Goal: Task Accomplishment & Management: Use online tool/utility

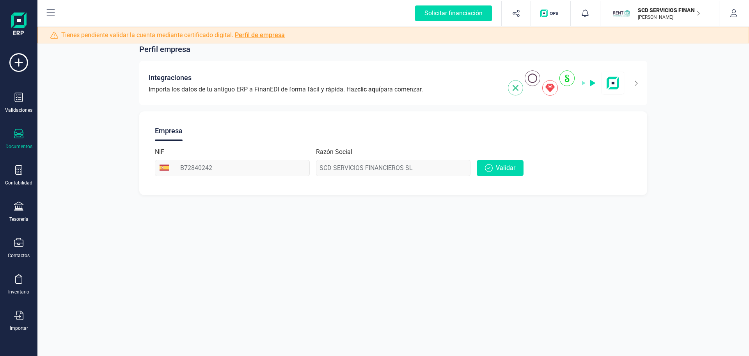
click at [17, 138] on icon at bounding box center [18, 133] width 9 height 9
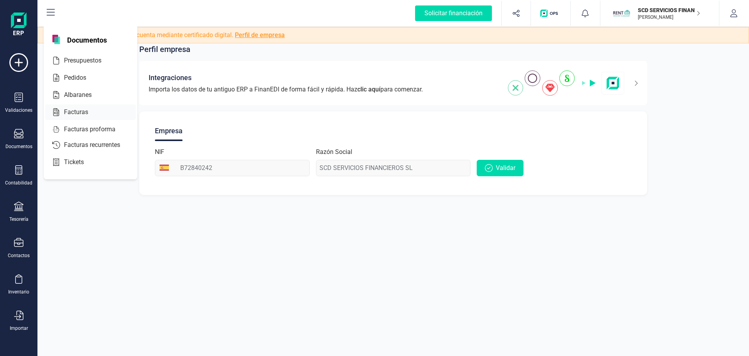
click at [67, 112] on span "Facturas" at bounding box center [81, 111] width 41 height 9
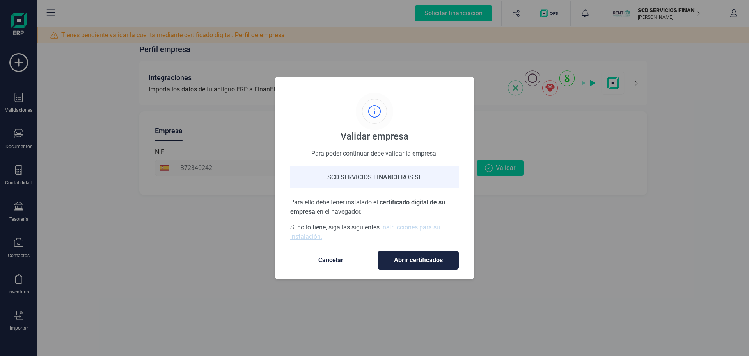
click at [336, 262] on span "Cancelar" at bounding box center [331, 259] width 66 height 9
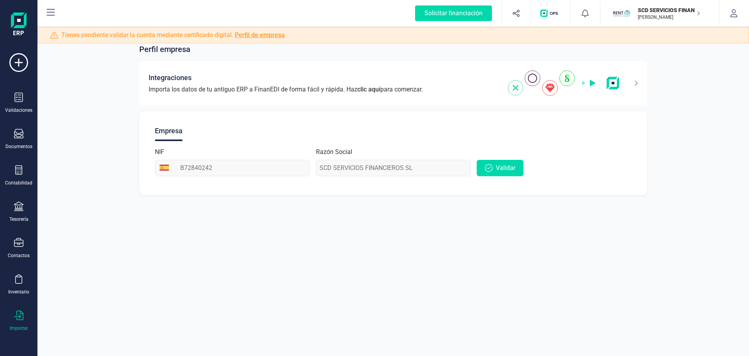
click at [15, 322] on div "Importar" at bounding box center [18, 320] width 31 height 21
click at [81, 242] on span "Facturas" at bounding box center [81, 241] width 41 height 9
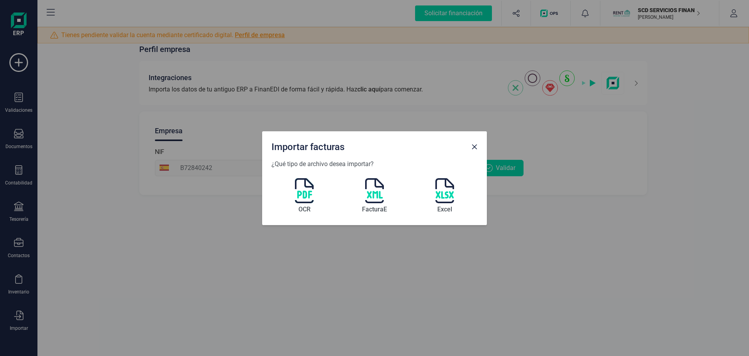
click at [473, 147] on span "Close" at bounding box center [474, 147] width 6 height 6
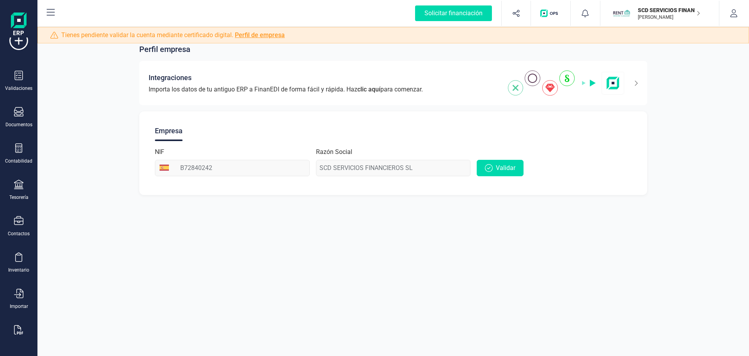
scroll to position [34, 0]
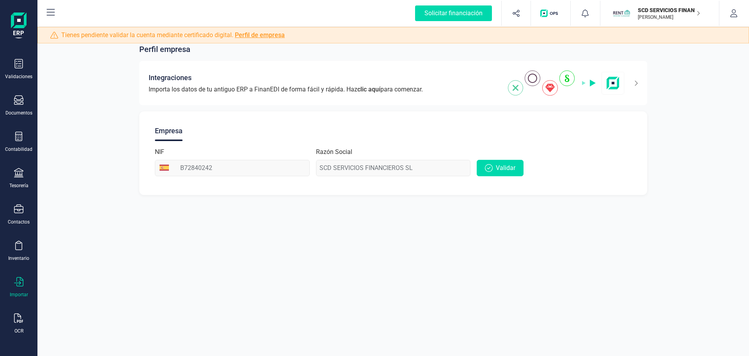
click at [20, 279] on icon at bounding box center [18, 281] width 9 height 9
click at [68, 242] on span "Facturas" at bounding box center [81, 241] width 41 height 9
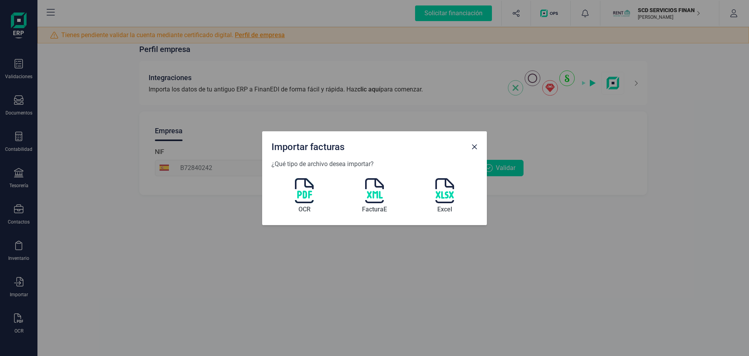
click at [301, 193] on img at bounding box center [304, 190] width 19 height 25
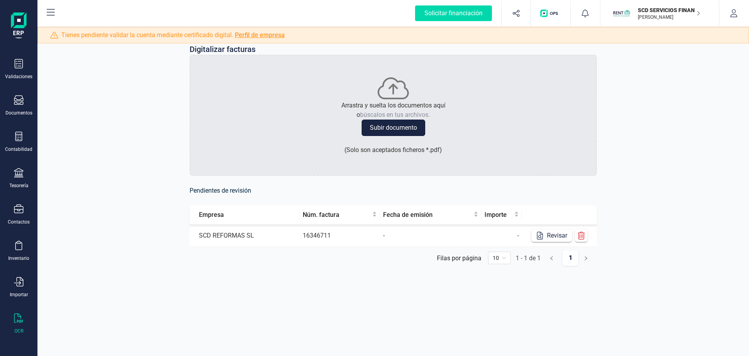
click at [420, 126] on button "Subir documento" at bounding box center [394, 127] width 64 height 16
click at [18, 292] on div "Importar" at bounding box center [19, 294] width 18 height 6
click at [86, 238] on span "Facturas" at bounding box center [81, 241] width 41 height 9
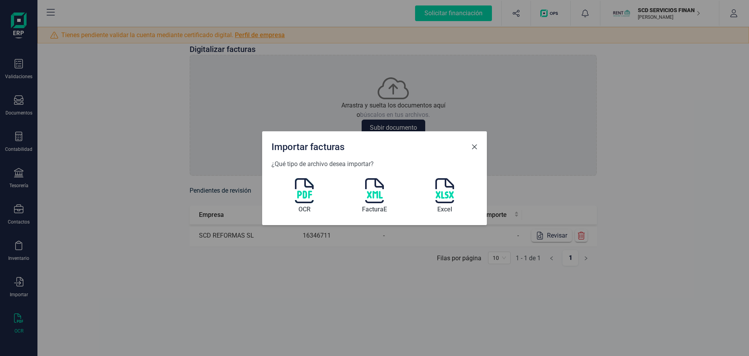
click at [474, 148] on span "Close" at bounding box center [474, 147] width 6 height 6
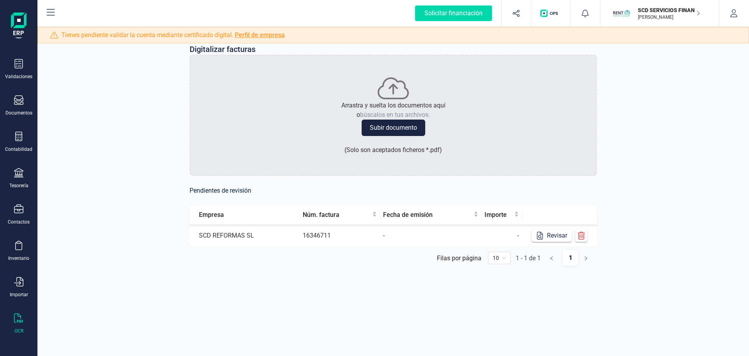
click at [16, 319] on icon at bounding box center [18, 317] width 9 height 9
click at [632, 246] on div "Digitalizar facturas Arrastra y suelta los documentos aquí o búscalos en tus ar…" at bounding box center [393, 161] width 712 height 272
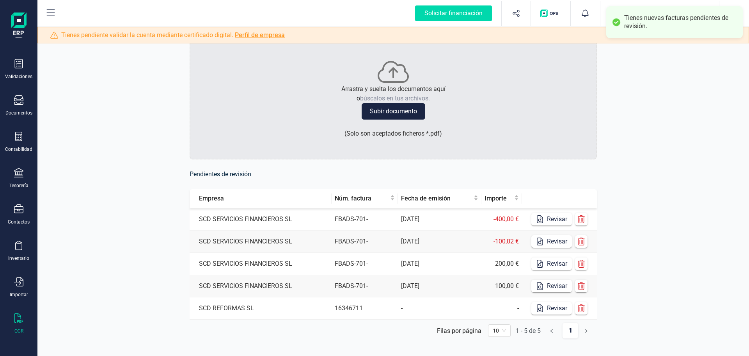
scroll to position [30, 0]
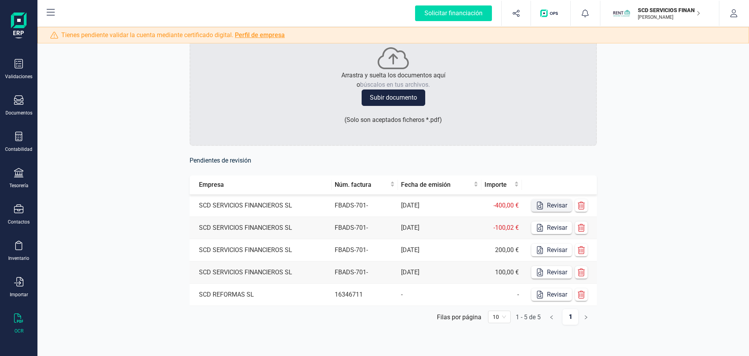
click at [558, 206] on button "Revisar" at bounding box center [552, 205] width 41 height 12
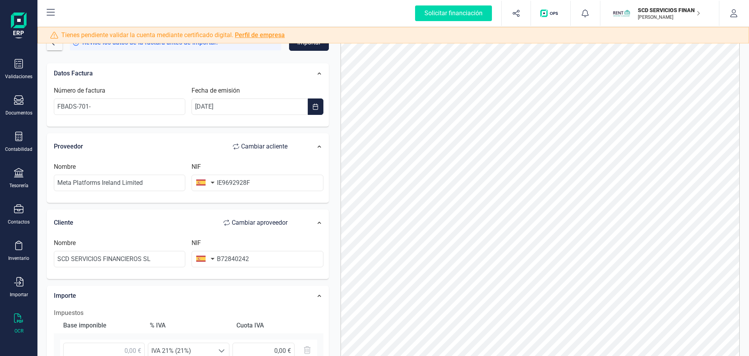
click at [197, 56] on form "Revise los datos de la factura antes de importar. Importar Datos Factura Número…" at bounding box center [188, 214] width 282 height 360
click at [301, 48] on button "Importar" at bounding box center [309, 42] width 40 height 16
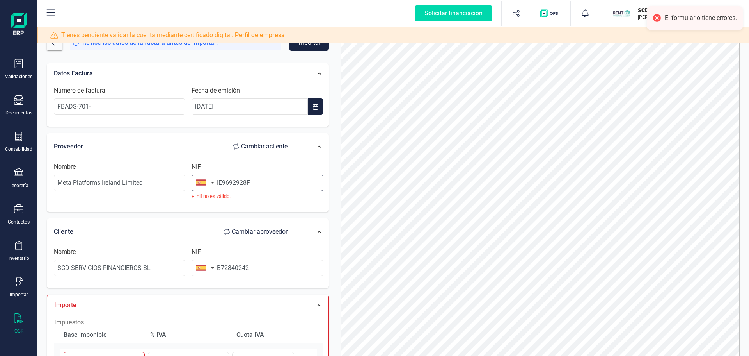
click at [260, 181] on input "IE9692928F" at bounding box center [258, 182] width 132 height 16
click at [209, 183] on button "button" at bounding box center [204, 182] width 25 height 16
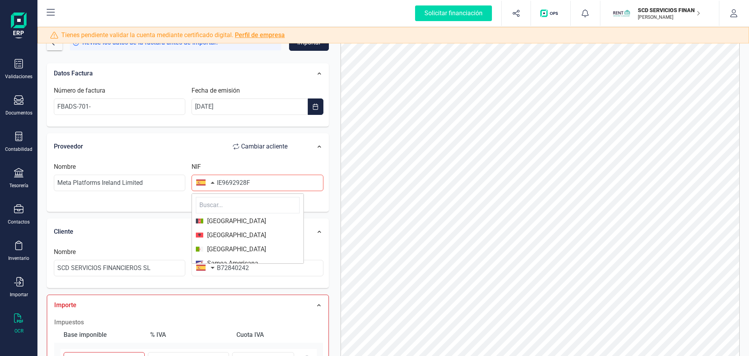
click at [218, 204] on input "text" at bounding box center [248, 205] width 104 height 16
type input "ir"
click at [221, 248] on span "[GEOGRAPHIC_DATA]" at bounding box center [234, 248] width 63 height 9
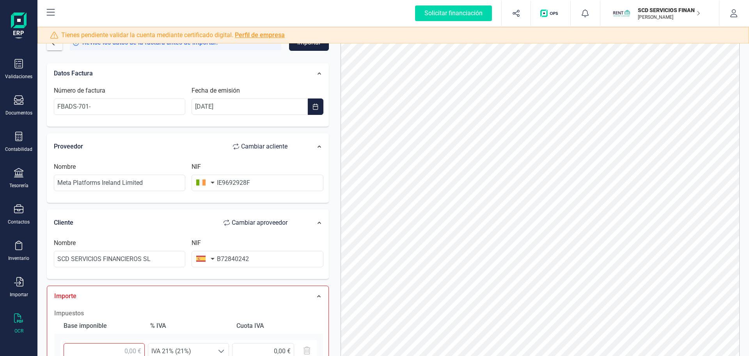
click at [319, 46] on button "Importar" at bounding box center [309, 42] width 40 height 16
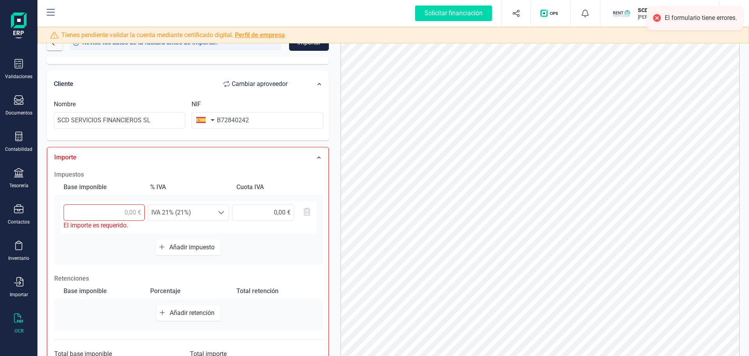
scroll to position [156, 0]
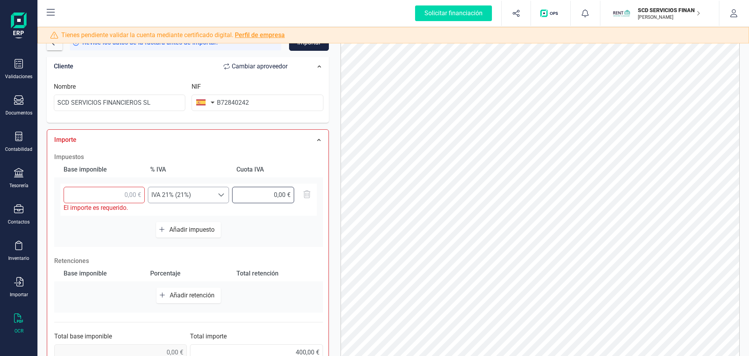
drag, startPoint x: 236, startPoint y: 195, endPoint x: 228, endPoint y: 195, distance: 7.8
click at [234, 195] on input "text" at bounding box center [263, 195] width 62 height 16
click at [228, 195] on div at bounding box center [221, 195] width 15 height 16
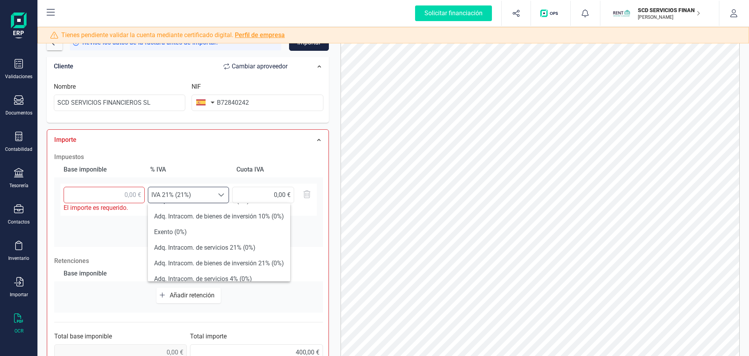
scroll to position [234, 0]
click at [187, 215] on li "Exento (0%)" at bounding box center [219, 214] width 142 height 16
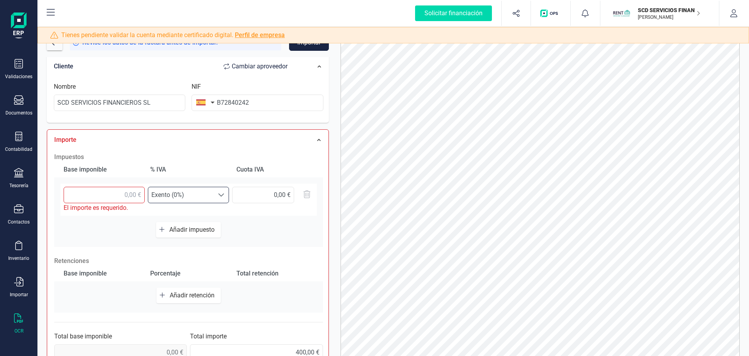
click at [272, 230] on div "Base imponible % IVA Cuota IVA El importe es requerido. Seleccione un % Exento …" at bounding box center [188, 204] width 269 height 85
click at [173, 198] on span "Exento (0%)" at bounding box center [181, 195] width 66 height 16
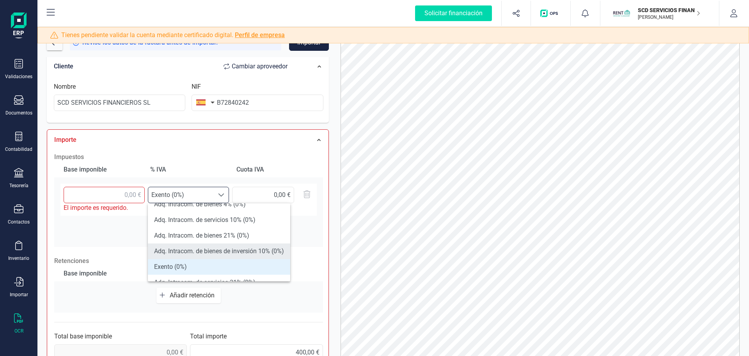
scroll to position [195, 0]
click at [250, 268] on li "Adq. Intracom. de servicios 21% (0%)" at bounding box center [219, 269] width 142 height 16
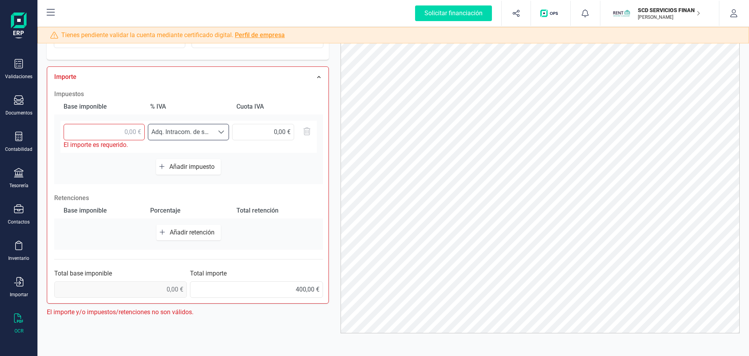
scroll to position [0, 0]
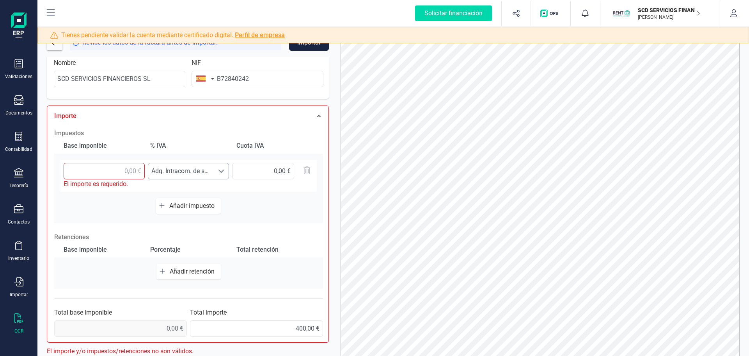
click at [191, 168] on span "Adq. Intracom. de servicios 21% (0%)" at bounding box center [181, 171] width 66 height 16
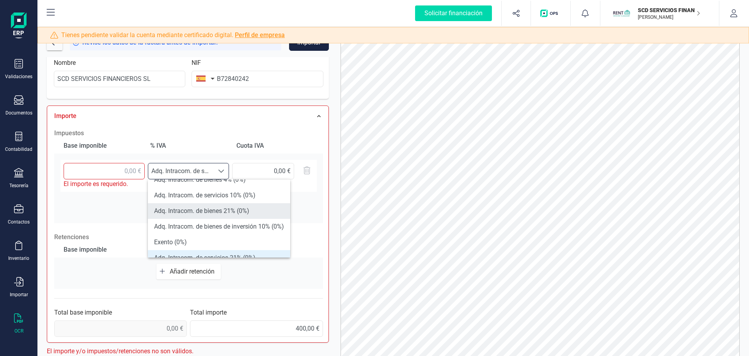
scroll to position [234, 0]
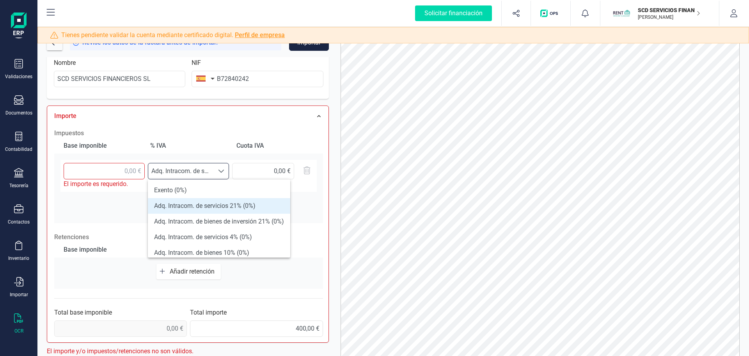
click at [253, 207] on li "Adq. Intracom. de servicios 21% (0%)" at bounding box center [219, 206] width 142 height 16
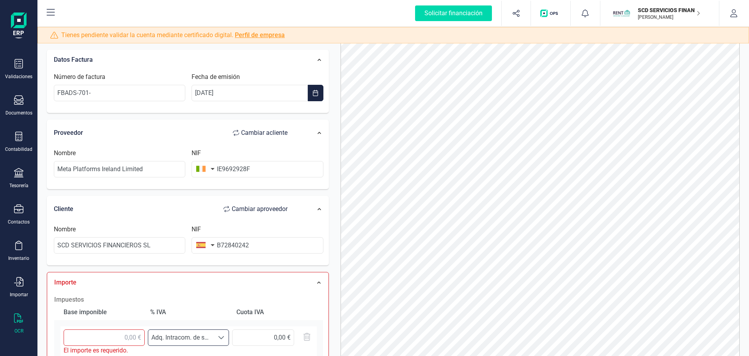
scroll to position [0, 0]
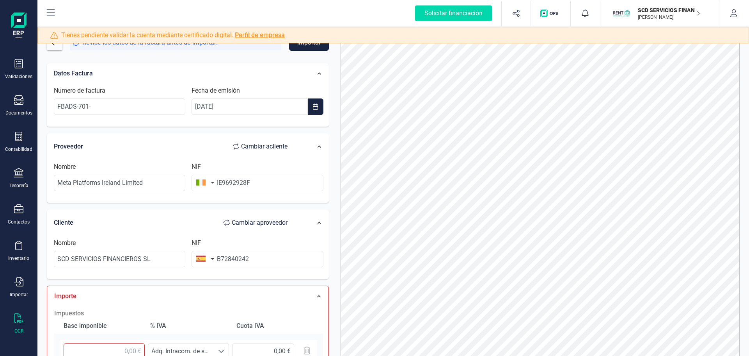
click at [317, 46] on button "Importar" at bounding box center [309, 42] width 40 height 16
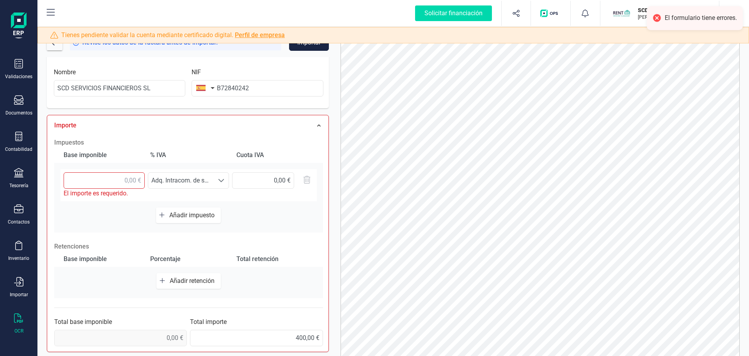
scroll to position [180, 0]
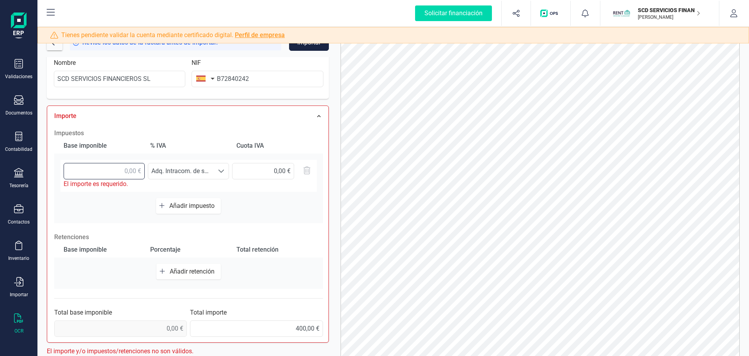
click at [132, 169] on input "text" at bounding box center [104, 171] width 81 height 16
click at [291, 188] on div at bounding box center [272, 176] width 81 height 26
click at [128, 178] on input "text" at bounding box center [104, 171] width 81 height 16
type input "400,00 €"
click at [278, 198] on div "Base imponible % IVA Cuota IVA 400,00 € El importe es requerido. Seleccione un …" at bounding box center [188, 180] width 269 height 85
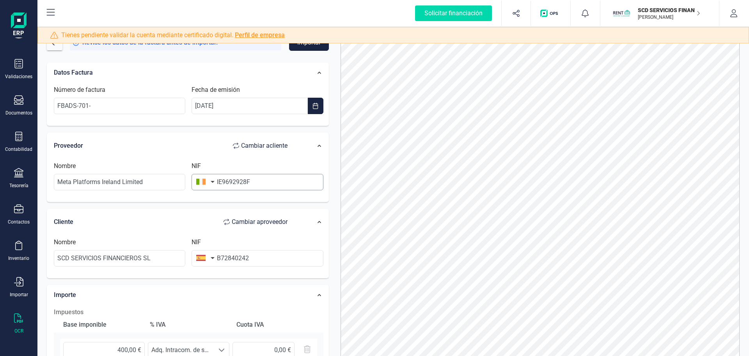
scroll to position [0, 0]
drag, startPoint x: 222, startPoint y: 181, endPoint x: 216, endPoint y: 181, distance: 5.9
click at [216, 181] on div "NIF IE9692928F" at bounding box center [257, 176] width 138 height 29
type input "9692928F"
click at [298, 202] on div "Proveedor Cambiar a cliente Nombre Meta Platforms Ireland Limited NIF 9692928F" at bounding box center [188, 168] width 282 height 70
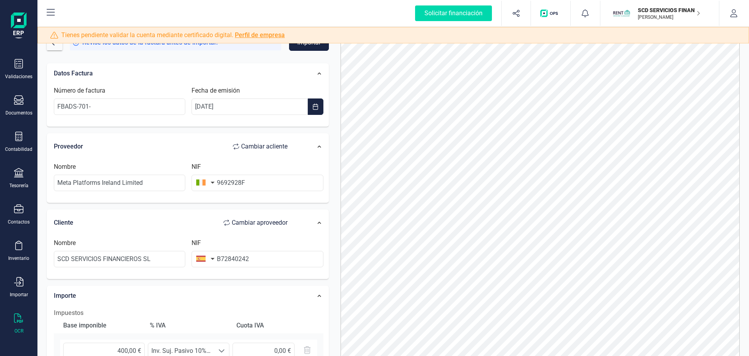
click at [304, 46] on button "Importar" at bounding box center [309, 42] width 40 height 16
click at [102, 107] on input "FBADS-701-" at bounding box center [120, 106] width 132 height 16
click at [100, 104] on input "FBADS-701-" at bounding box center [120, 106] width 132 height 16
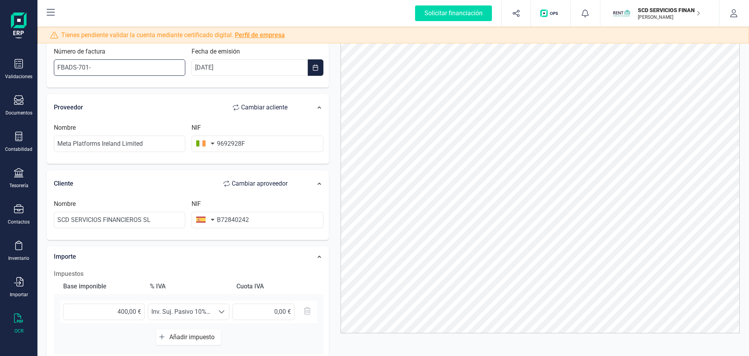
click at [116, 66] on input "FBADS-701-" at bounding box center [120, 67] width 132 height 16
paste input "-104837338"
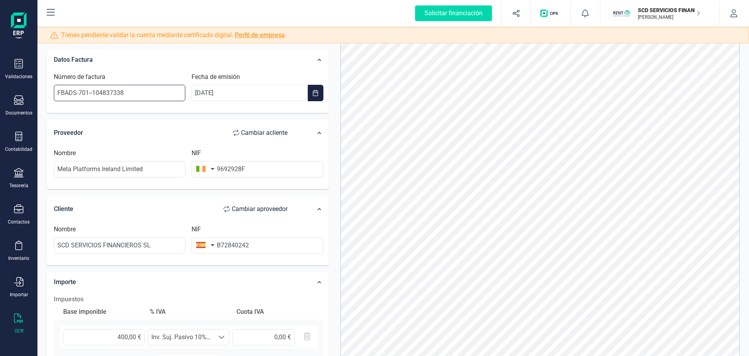
scroll to position [0, 0]
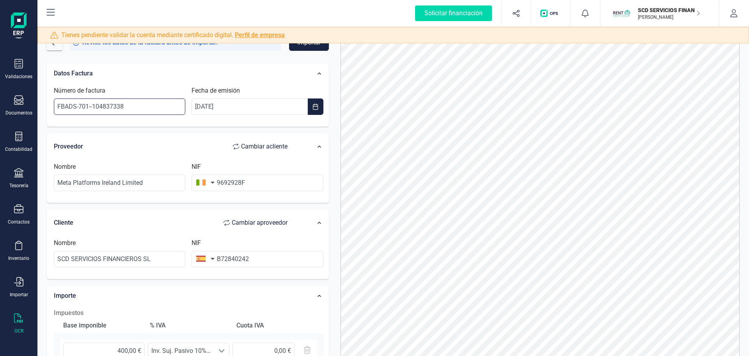
type input "FBADS-701--104837338"
click at [306, 49] on button "Importar" at bounding box center [309, 42] width 40 height 16
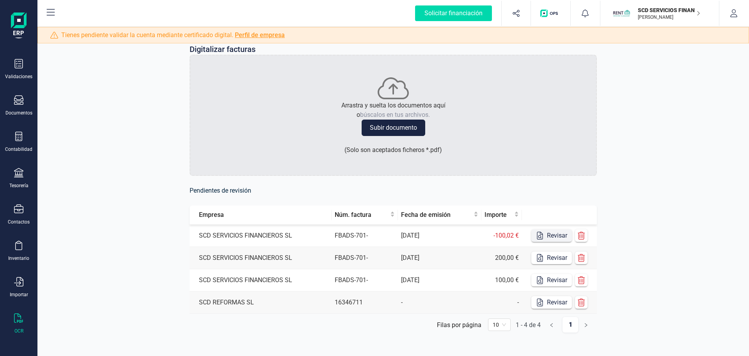
click at [547, 236] on button "Revisar" at bounding box center [552, 235] width 41 height 12
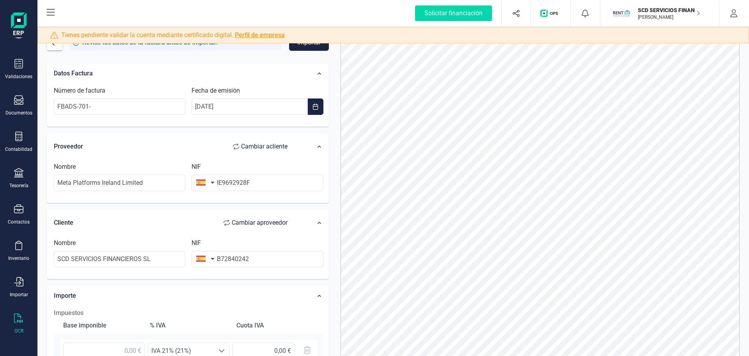
scroll to position [39, 0]
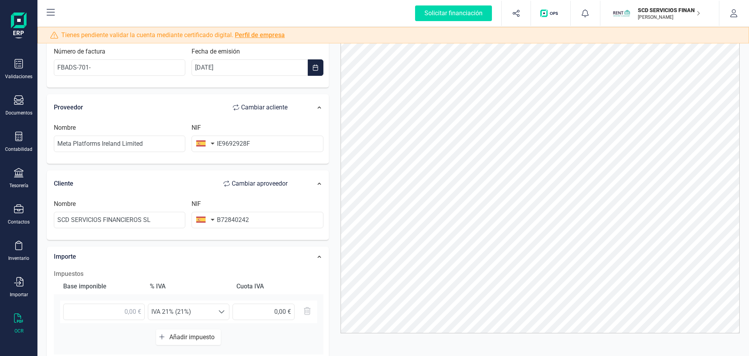
click at [18, 318] on icon at bounding box center [18, 317] width 9 height 9
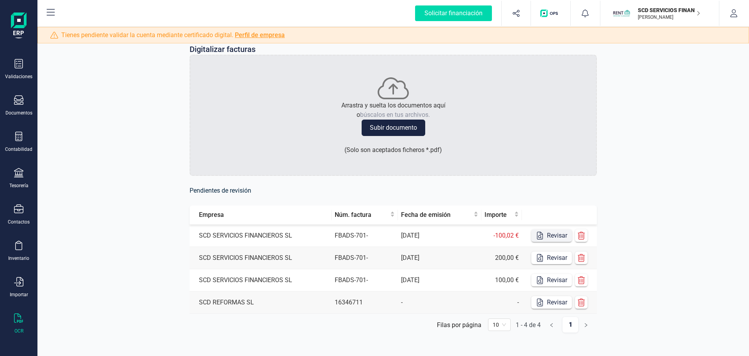
click at [538, 235] on icon "button" at bounding box center [540, 235] width 8 height 8
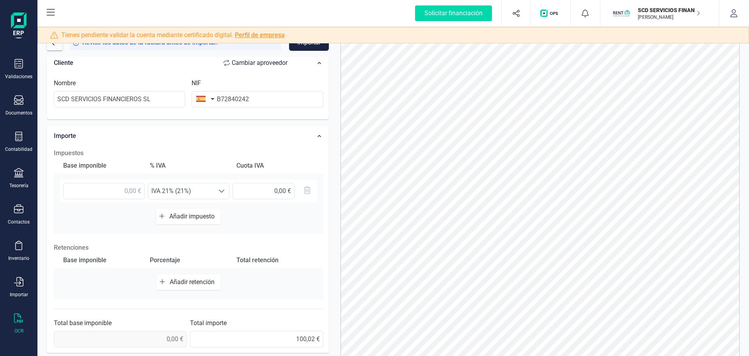
scroll to position [161, 0]
click at [292, 335] on input "100,02 €" at bounding box center [256, 337] width 133 height 16
click at [294, 337] on input "100,02 €" at bounding box center [256, 337] width 133 height 16
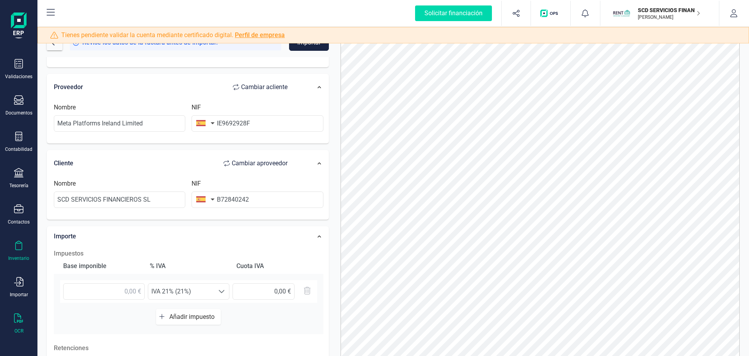
scroll to position [78, 0]
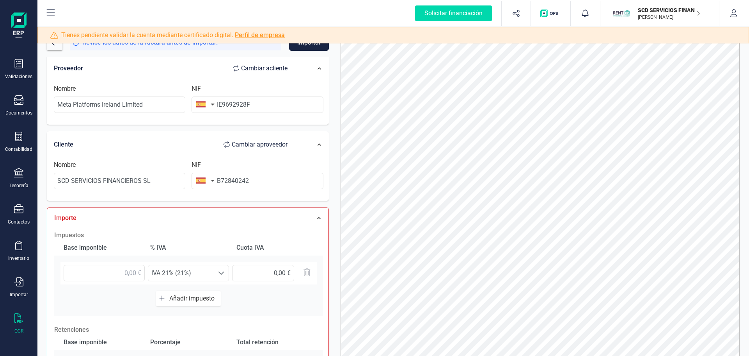
click at [21, 320] on icon at bounding box center [18, 317] width 9 height 9
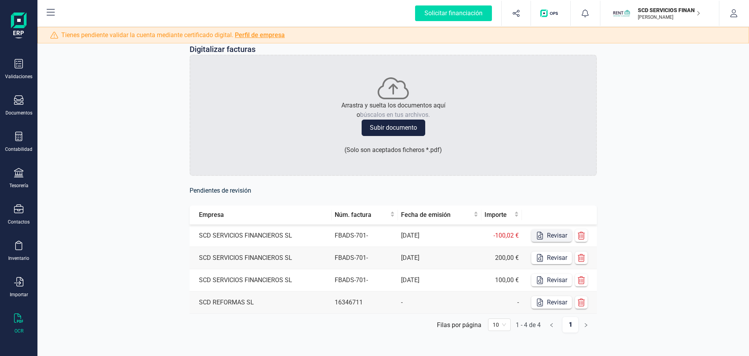
click at [540, 236] on icon "button" at bounding box center [540, 235] width 8 height 8
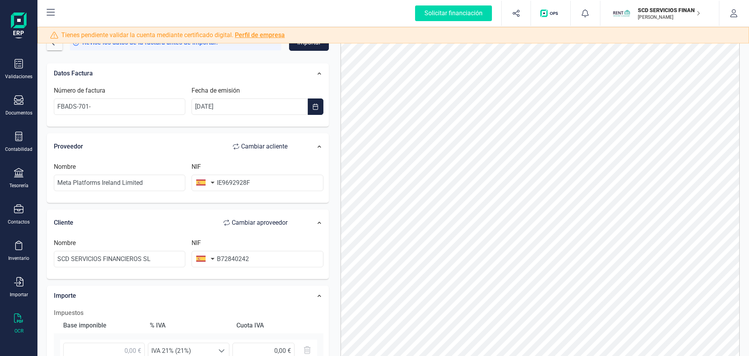
click at [212, 182] on button "button" at bounding box center [204, 182] width 25 height 16
click at [216, 204] on input "text" at bounding box center [248, 205] width 104 height 16
type input "ir"
click at [235, 246] on span "[GEOGRAPHIC_DATA]" at bounding box center [248, 248] width 104 height 9
click at [222, 184] on input "IE9692928F" at bounding box center [258, 182] width 132 height 16
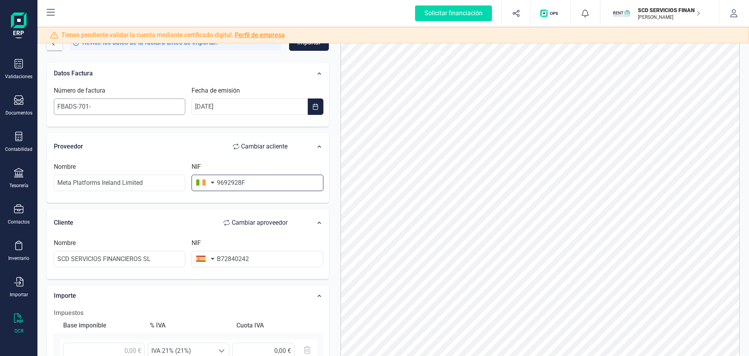
type input "9692928F"
drag, startPoint x: 99, startPoint y: 108, endPoint x: 116, endPoint y: 113, distance: 17.4
click at [99, 108] on input "FBADS-701-" at bounding box center [120, 106] width 132 height 16
click at [105, 103] on input "FBADS-701-" at bounding box center [120, 106] width 132 height 16
paste input "-10483733"
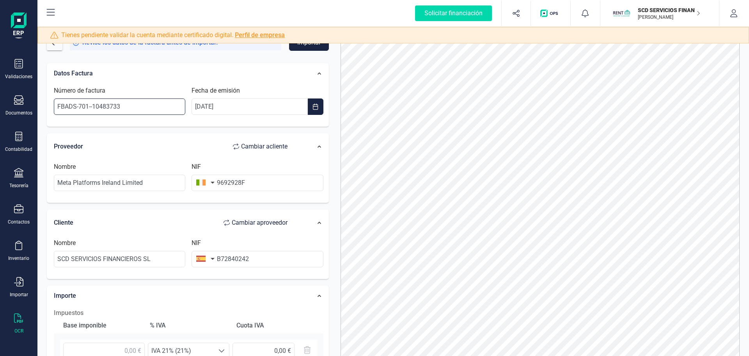
click at [132, 105] on input "FBADS-701--10483733" at bounding box center [120, 106] width 132 height 16
type input "FBADS-701--104837339"
click at [153, 151] on div "Proveedor Cambiar a cliente" at bounding box center [175, 147] width 242 height 16
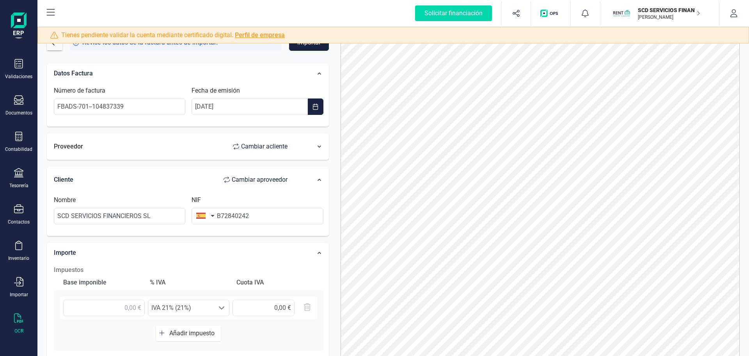
click at [203, 156] on div "Proveedor Cambiar a cliente" at bounding box center [174, 146] width 249 height 23
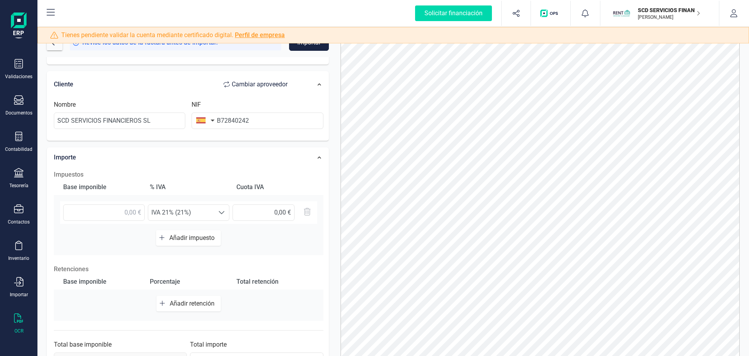
scroll to position [156, 0]
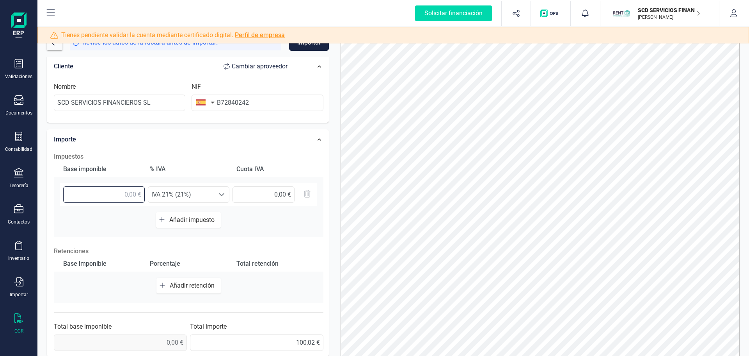
click at [121, 199] on input "text" at bounding box center [104, 194] width 82 height 16
type input "100,02 €"
click at [189, 196] on span "IVA 21% (21%)" at bounding box center [181, 195] width 66 height 16
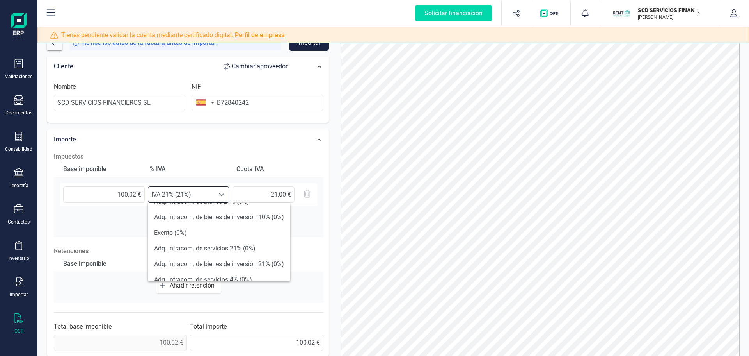
scroll to position [234, 0]
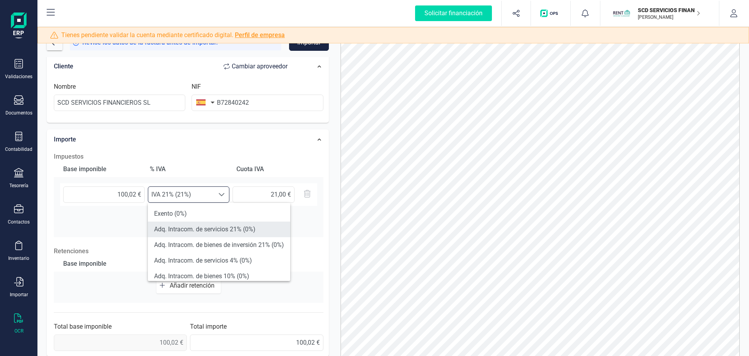
click at [236, 228] on li "Adq. Intracom. de servicios 21% (0%)" at bounding box center [219, 229] width 142 height 16
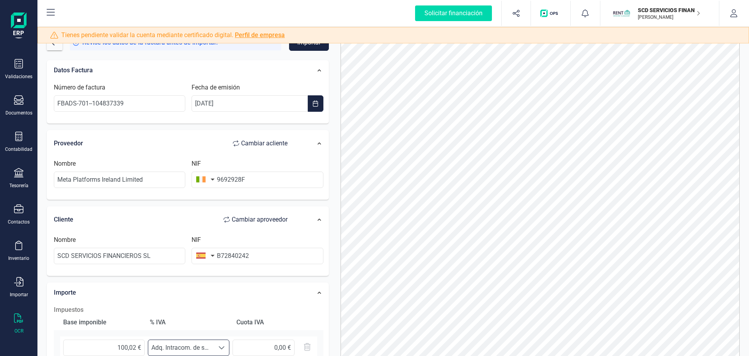
scroll to position [0, 0]
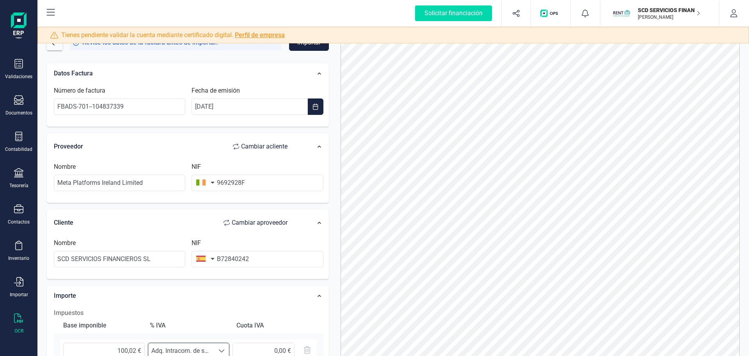
click at [305, 48] on button "Importar" at bounding box center [309, 42] width 40 height 16
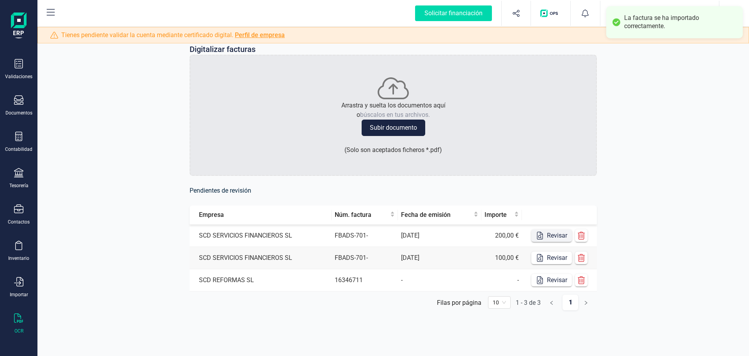
click at [550, 237] on button "Revisar" at bounding box center [552, 235] width 41 height 12
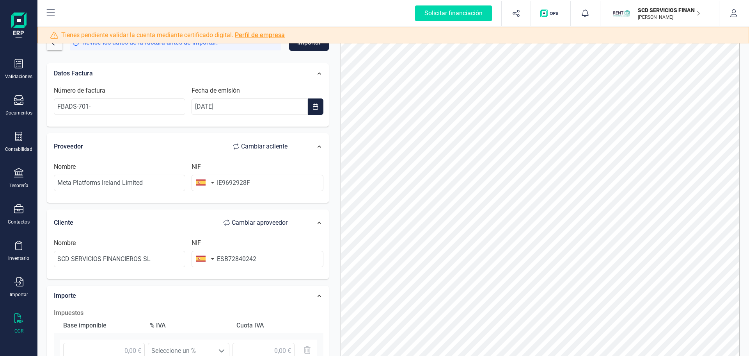
click at [213, 183] on button "button" at bounding box center [204, 182] width 25 height 16
click at [218, 206] on input "text" at bounding box center [248, 205] width 104 height 16
type input "irl"
click at [227, 220] on span "[GEOGRAPHIC_DATA]" at bounding box center [248, 220] width 104 height 9
click at [220, 183] on input "IE9692928F" at bounding box center [258, 182] width 132 height 16
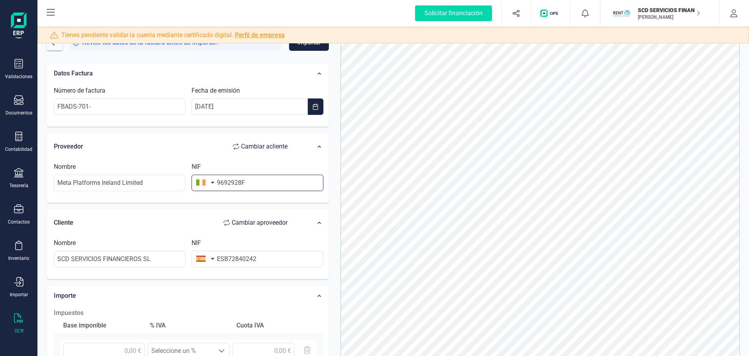
type input "9692928F"
click at [274, 208] on div "Datos Factura Número de factura FBADS-701- Fecha de emisión [DATE] Proveedor Ca…" at bounding box center [188, 287] width 282 height 449
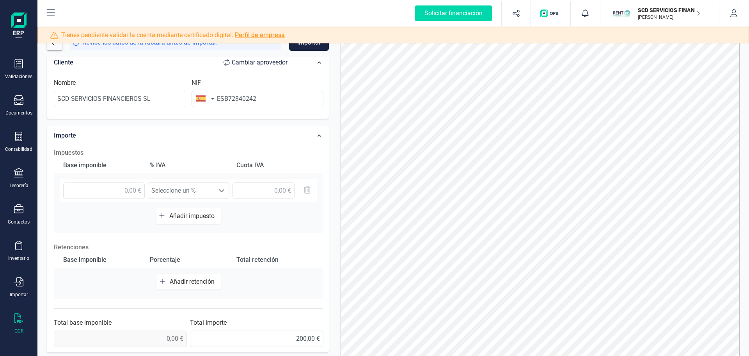
scroll to position [161, 0]
click at [126, 190] on input "text" at bounding box center [104, 189] width 82 height 16
type input "200,00 €"
click at [251, 225] on div "Base imponible % IVA Cuota IVA 200,00 € Seleccione un % Seleccione un % Añadir …" at bounding box center [189, 194] width 270 height 76
click at [208, 192] on span "Seleccione un %" at bounding box center [181, 190] width 66 height 16
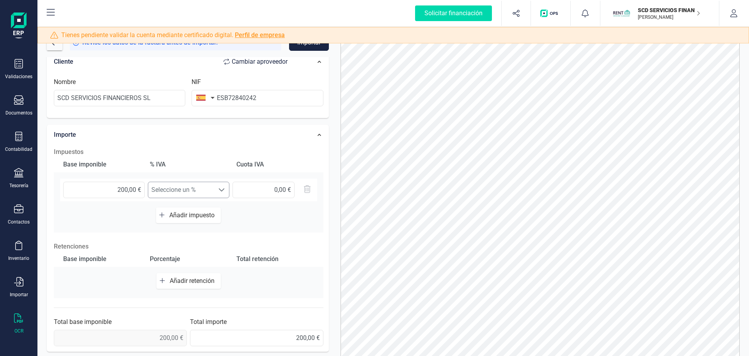
scroll to position [5, 34]
click at [209, 191] on span "Seleccione un %" at bounding box center [181, 190] width 66 height 16
click at [260, 211] on div "Base imponible % IVA Cuota IVA 200,00 € Seleccione un % Seleccione un % Añadir …" at bounding box center [189, 194] width 270 height 76
click at [227, 193] on div at bounding box center [221, 190] width 15 height 16
click at [265, 215] on div "Base imponible % IVA Cuota IVA 200,00 € Seleccione un % Seleccione un % Añadir …" at bounding box center [189, 194] width 270 height 76
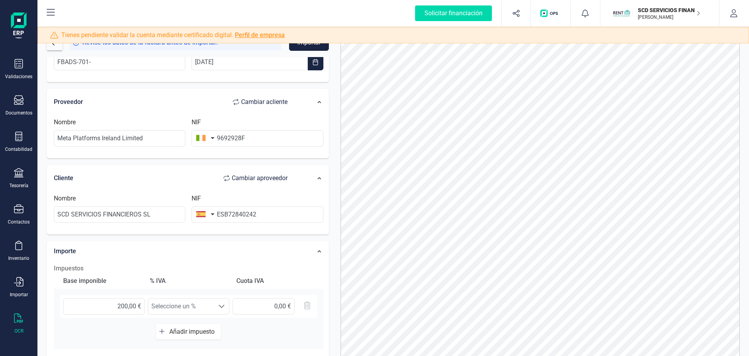
scroll to position [44, 0]
click at [223, 216] on input "ESB72840242" at bounding box center [258, 215] width 132 height 16
type input "B72840242"
click at [251, 234] on div "Cliente Cambiar a proveedor Nombre SCD SERVICIOS FINANCIEROS SL NIF B72840242" at bounding box center [188, 200] width 282 height 70
drag, startPoint x: 241, startPoint y: 240, endPoint x: 250, endPoint y: 231, distance: 12.4
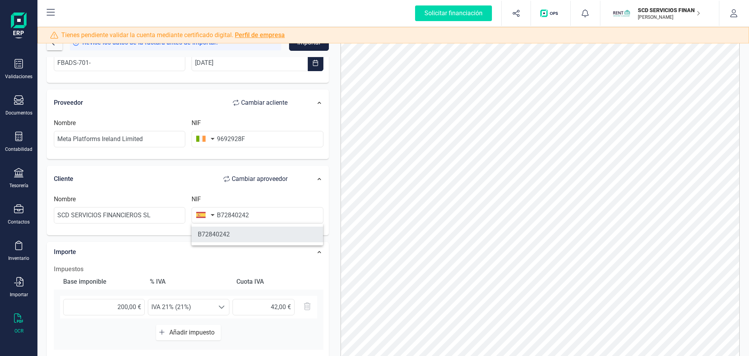
click at [241, 240] on li "B72840242" at bounding box center [258, 234] width 132 height 16
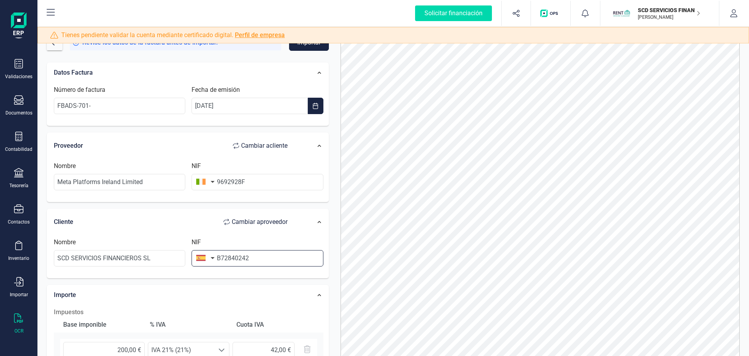
scroll to position [0, 0]
click at [118, 108] on input "FBADS-701-" at bounding box center [120, 106] width 132 height 16
click at [114, 107] on input "FBADS-701-" at bounding box center [120, 106] width 132 height 16
paste input "-10483733"
click at [128, 105] on input "FBADS-701--10483733" at bounding box center [120, 106] width 132 height 16
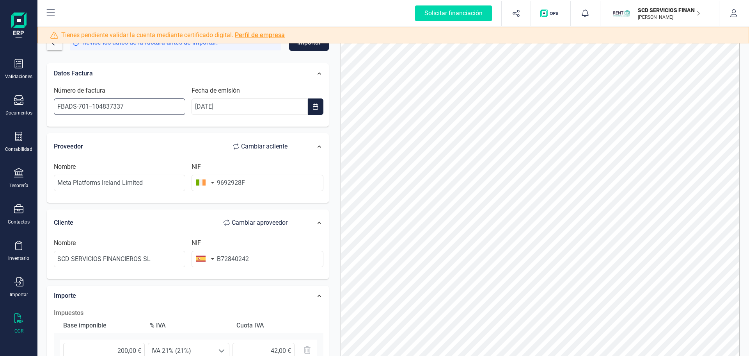
type input "FBADS-701--104837337"
click at [189, 148] on div "Proveedor Cambiar a cliente" at bounding box center [175, 147] width 242 height 16
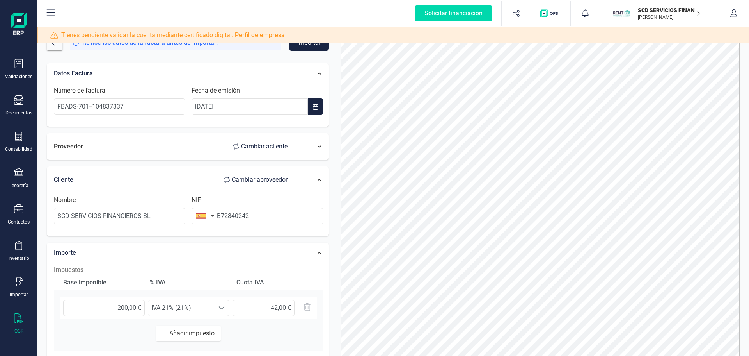
click at [185, 149] on div "Proveedor Cambiar a cliente" at bounding box center [175, 147] width 242 height 16
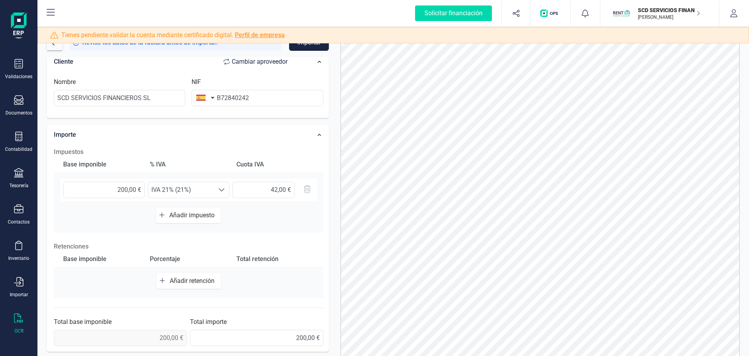
scroll to position [39, 0]
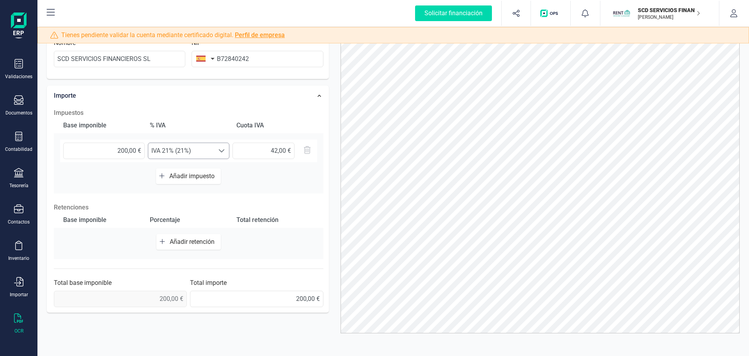
click at [193, 151] on span "IVA 21% (21%)" at bounding box center [181, 151] width 66 height 16
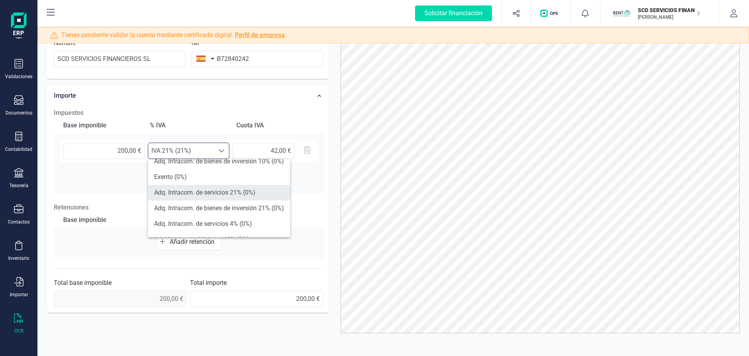
scroll to position [234, 0]
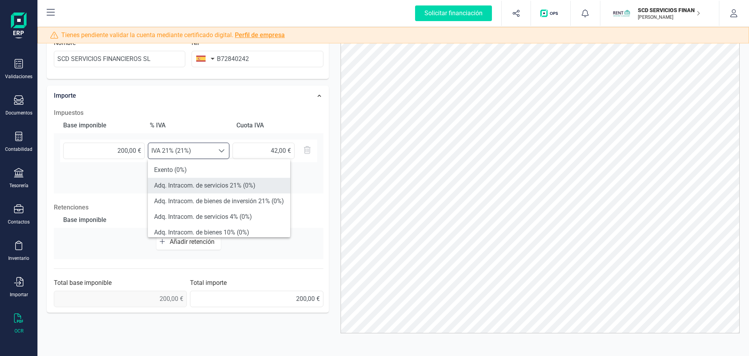
click at [208, 187] on li "Adq. Intracom. de servicios 21% (0%)" at bounding box center [219, 186] width 142 height 16
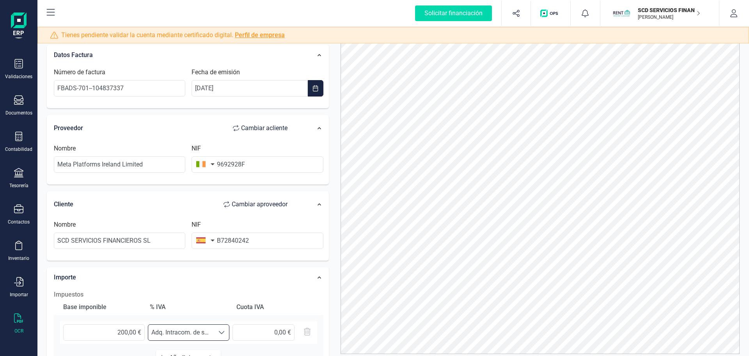
scroll to position [0, 0]
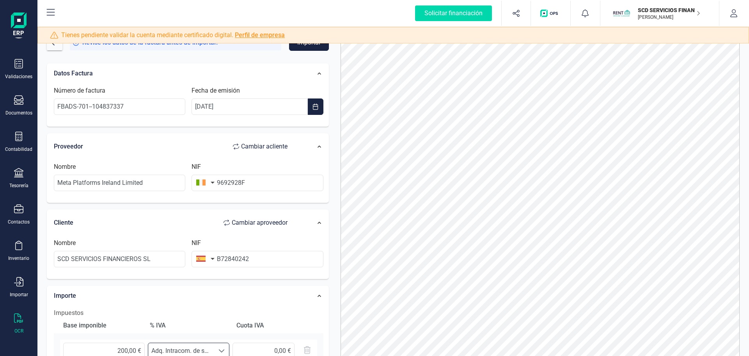
click at [303, 50] on button "Importar" at bounding box center [309, 42] width 40 height 16
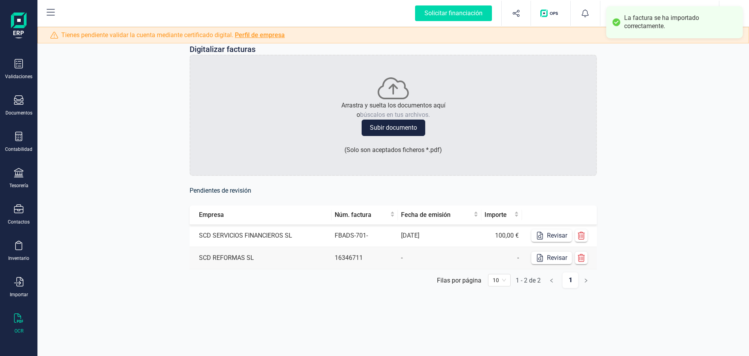
click at [558, 243] on td "Revisar" at bounding box center [559, 235] width 75 height 22
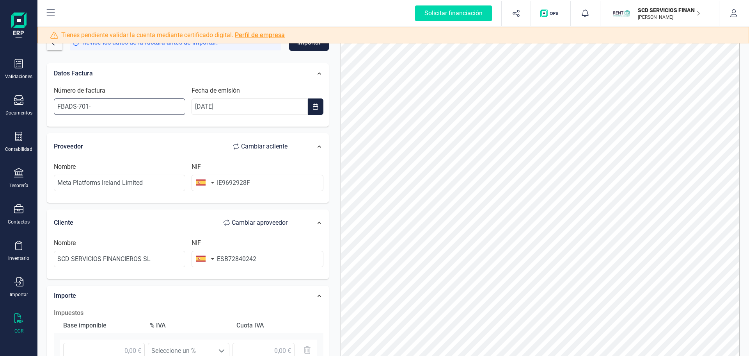
click at [130, 101] on input "FBADS-701-" at bounding box center [120, 106] width 132 height 16
paste input "-104837336"
type input "FBADS-701--104837336"
click at [238, 128] on div "Datos Factura Número de factura FBADS-701--104837336 Fecha de emisión [DATE] Pr…" at bounding box center [188, 287] width 282 height 449
click at [222, 181] on input "IE9692928F" at bounding box center [258, 182] width 132 height 16
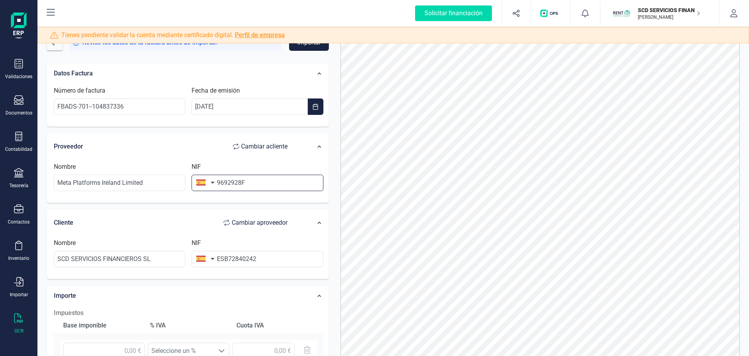
type input "9692928F"
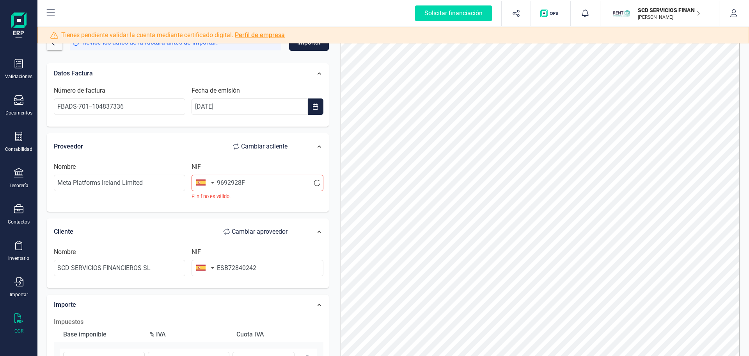
click at [210, 181] on button "button" at bounding box center [204, 182] width 25 height 16
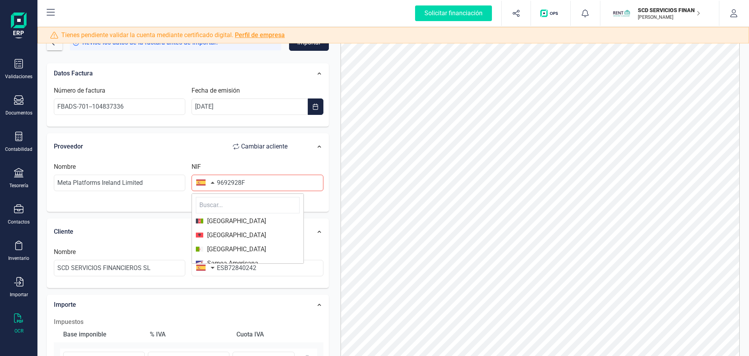
click at [221, 196] on div at bounding box center [248, 204] width 112 height 20
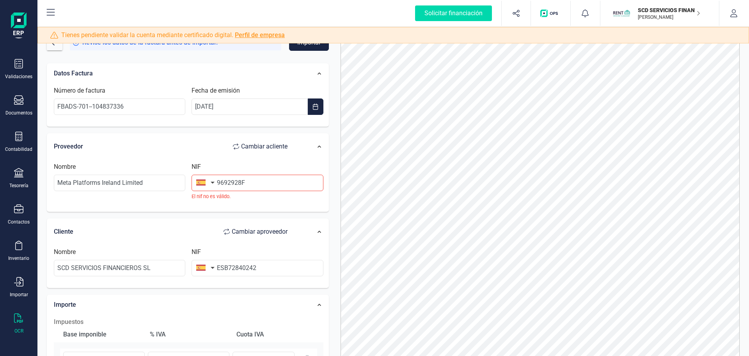
click at [219, 203] on div "Nombre Meta Platforms Ireland Limited NIF 9692928F El nif no es válido." at bounding box center [189, 184] width 276 height 44
click at [211, 185] on button "button" at bounding box center [204, 182] width 25 height 16
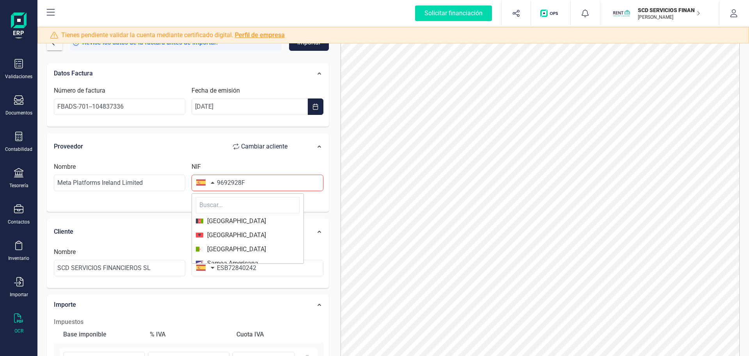
click at [214, 204] on input "text" at bounding box center [248, 205] width 104 height 16
type input "irl"
click at [226, 219] on span "[GEOGRAPHIC_DATA]" at bounding box center [234, 220] width 63 height 9
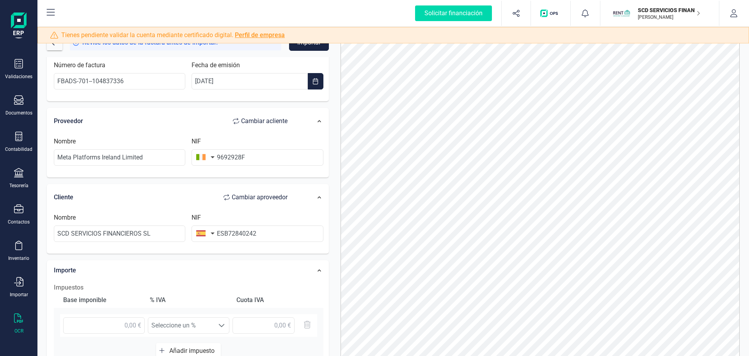
scroll to position [39, 0]
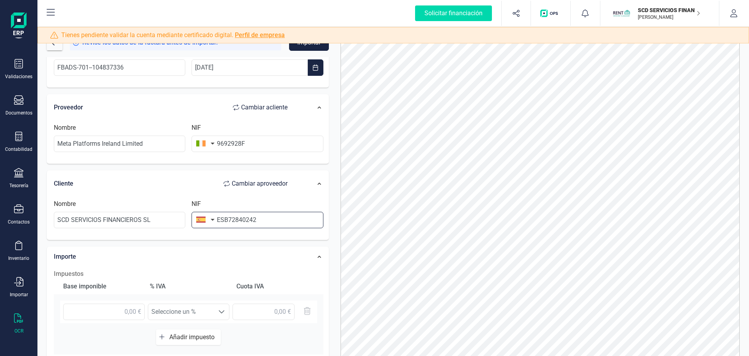
click at [225, 218] on input "ESB72840242" at bounding box center [258, 220] width 132 height 16
type input "B72840242"
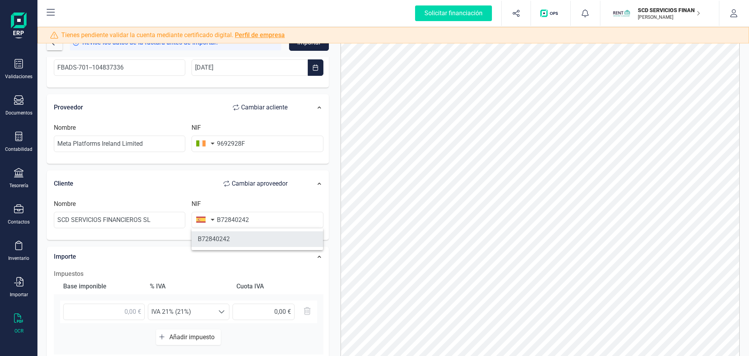
drag, startPoint x: 222, startPoint y: 237, endPoint x: 237, endPoint y: 235, distance: 15.0
click at [222, 237] on li "B72840242" at bounding box center [258, 239] width 132 height 16
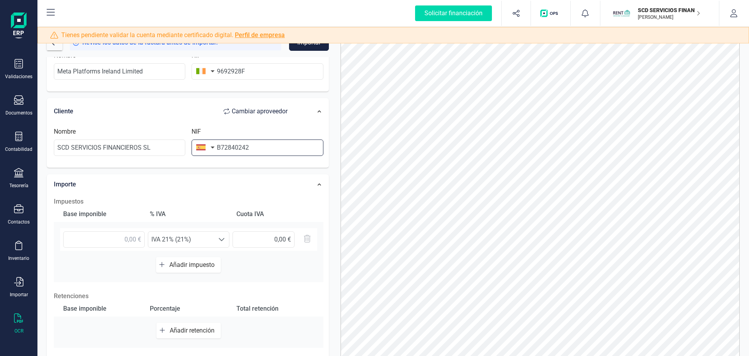
scroll to position [117, 0]
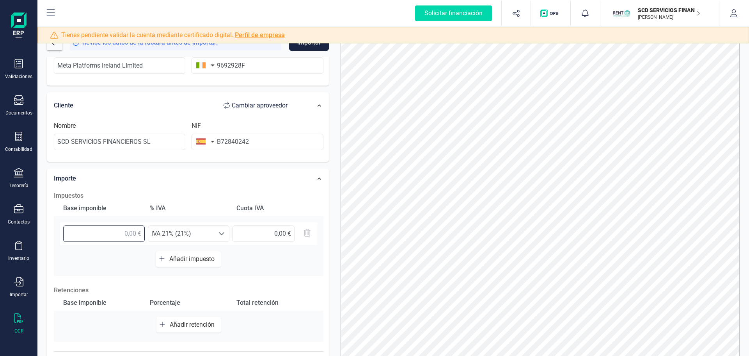
click at [126, 232] on input "text" at bounding box center [104, 233] width 82 height 16
type input "100,00 €"
click at [210, 235] on span "IVA 21% (21%)" at bounding box center [181, 234] width 66 height 16
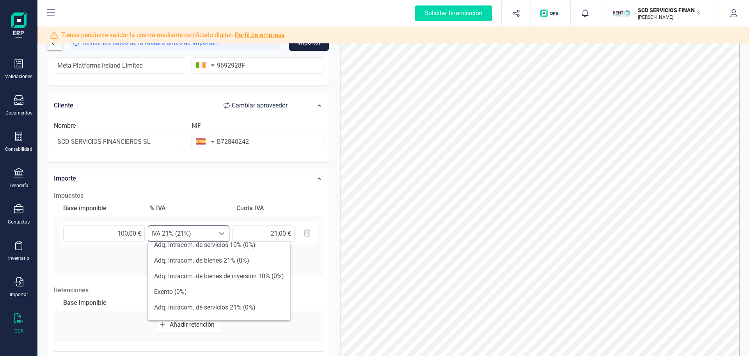
scroll to position [234, 0]
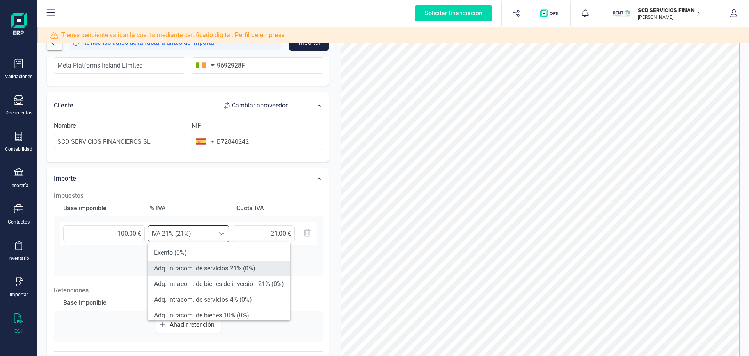
click at [220, 268] on li "Adq. Intracom. de servicios 21% (0%)" at bounding box center [219, 268] width 142 height 16
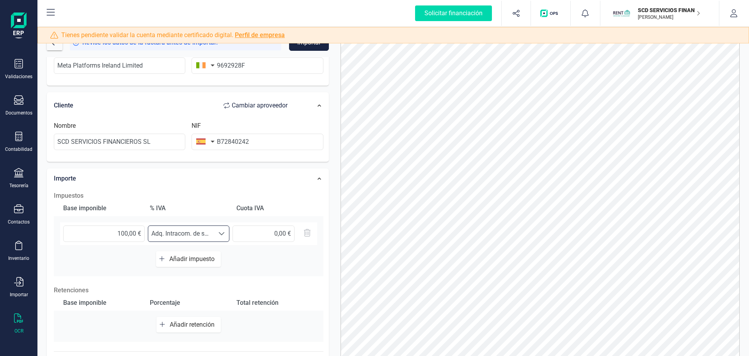
click at [220, 237] on div at bounding box center [221, 234] width 15 height 16
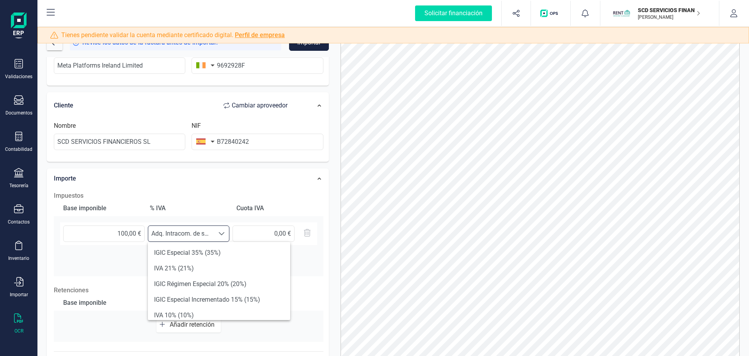
click at [221, 237] on div at bounding box center [221, 234] width 15 height 16
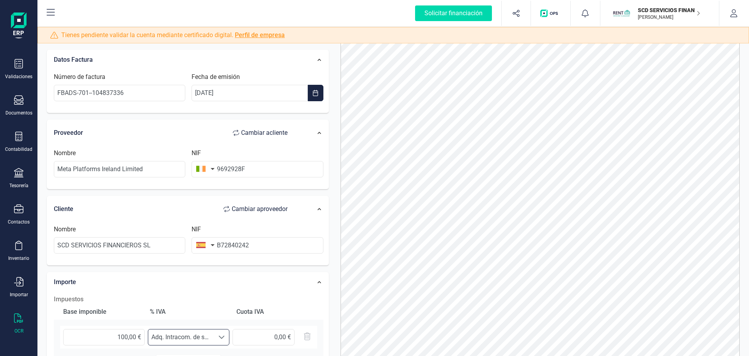
scroll to position [0, 0]
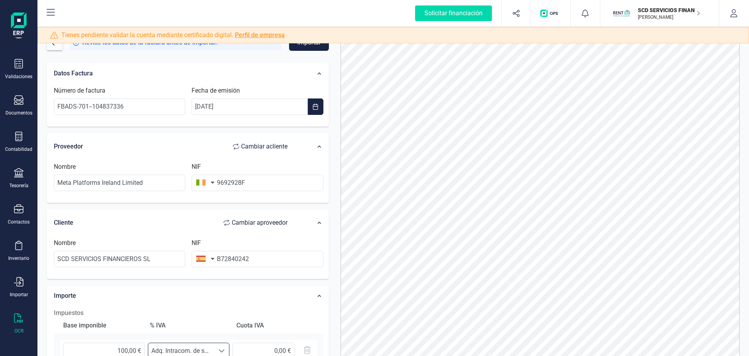
click at [297, 48] on button "Importar" at bounding box center [309, 42] width 40 height 16
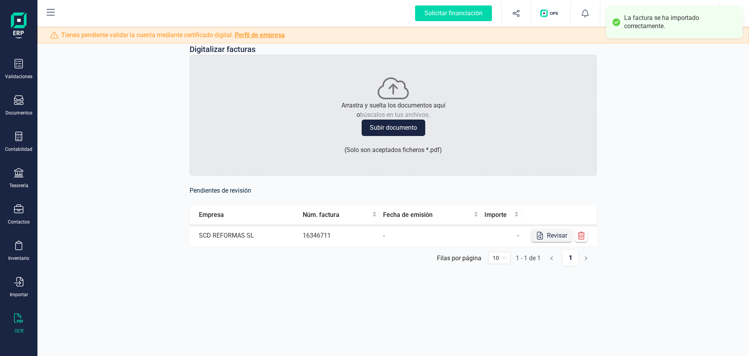
click at [547, 236] on button "Revisar" at bounding box center [552, 235] width 41 height 12
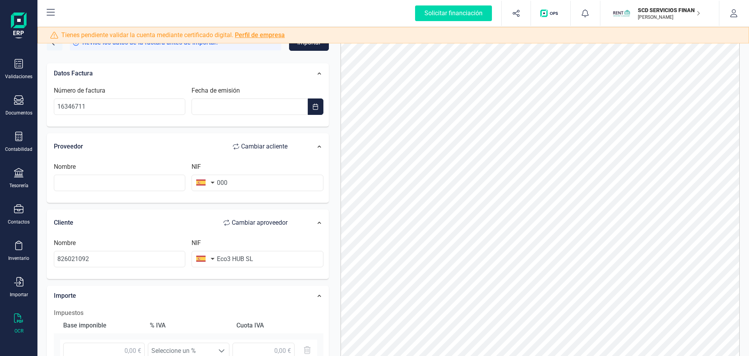
click at [52, 44] on span "button" at bounding box center [55, 42] width 6 height 6
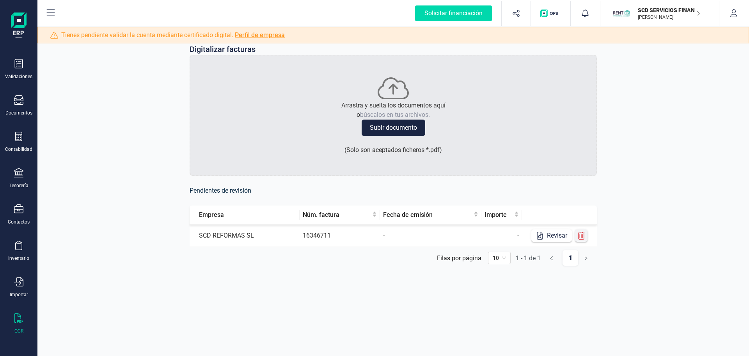
click at [581, 236] on icon "button" at bounding box center [582, 235] width 8 height 8
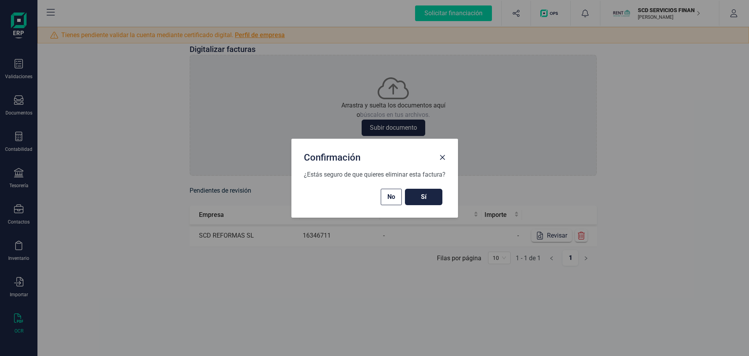
click at [439, 199] on button "Sí" at bounding box center [423, 196] width 37 height 16
